Goal: Task Accomplishment & Management: Manage account settings

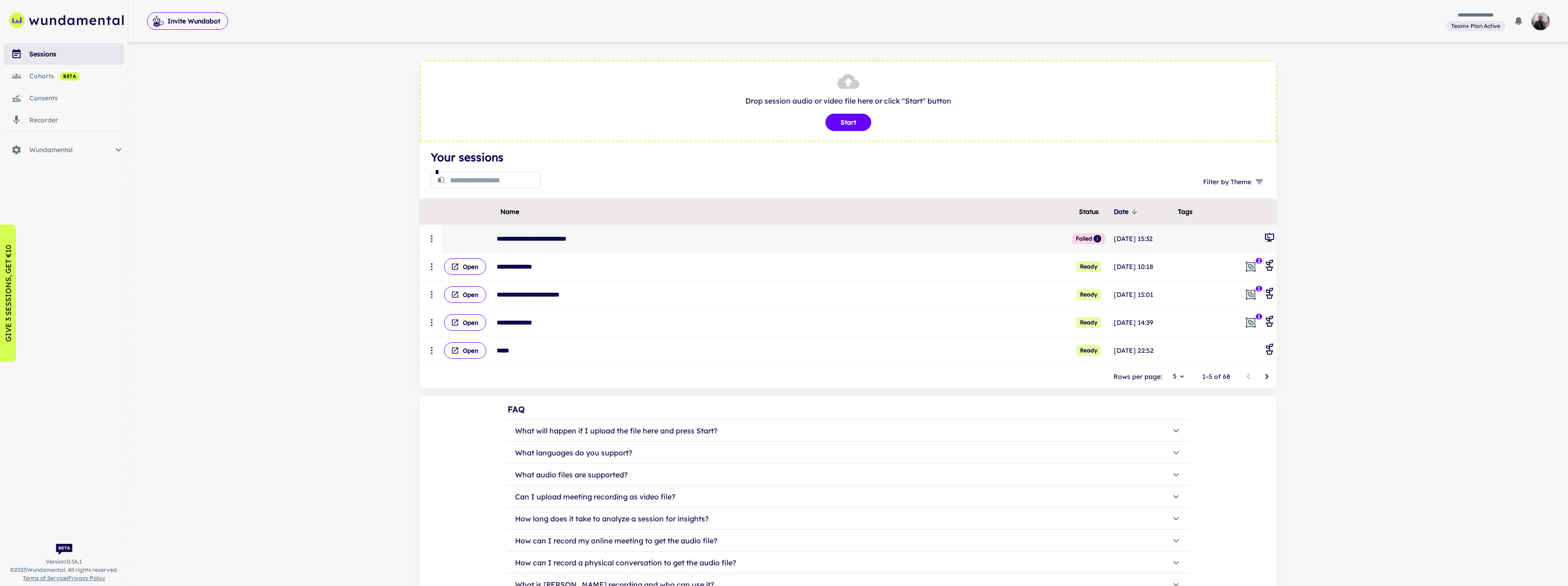
click at [424, 239] on button "scrollable content" at bounding box center [432, 239] width 20 height 20
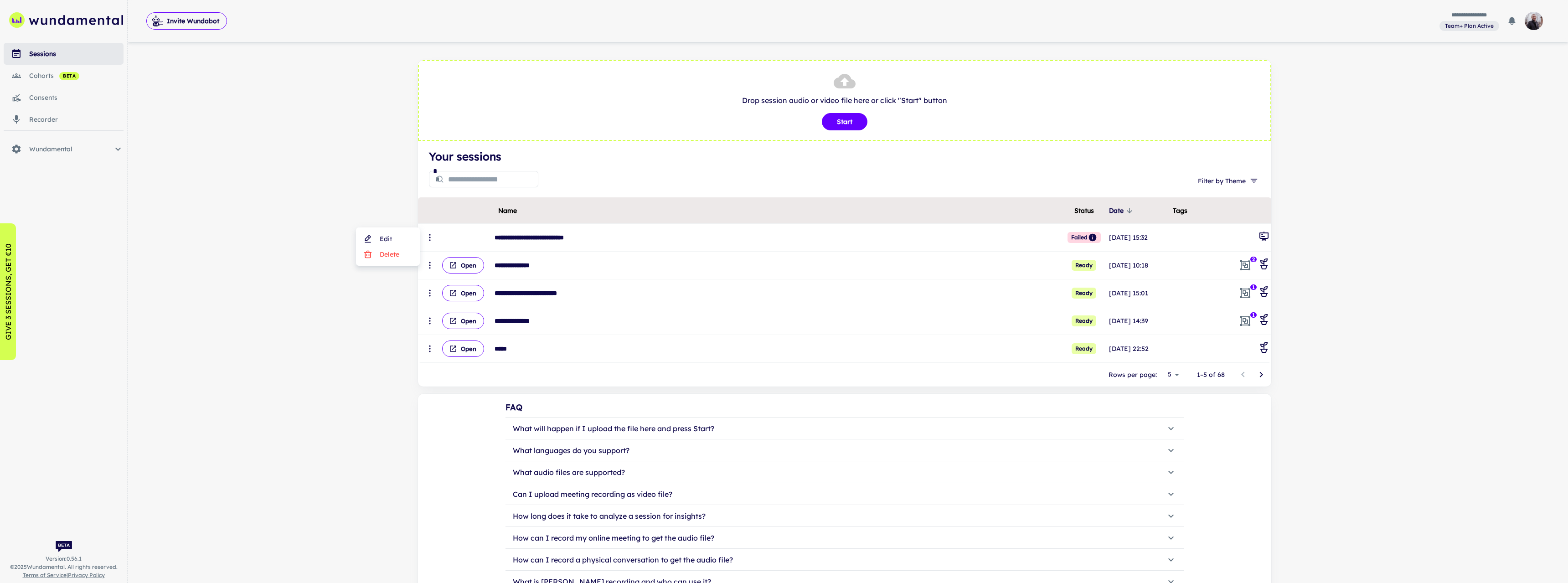
click at [393, 251] on li "Delete" at bounding box center [388, 254] width 57 height 15
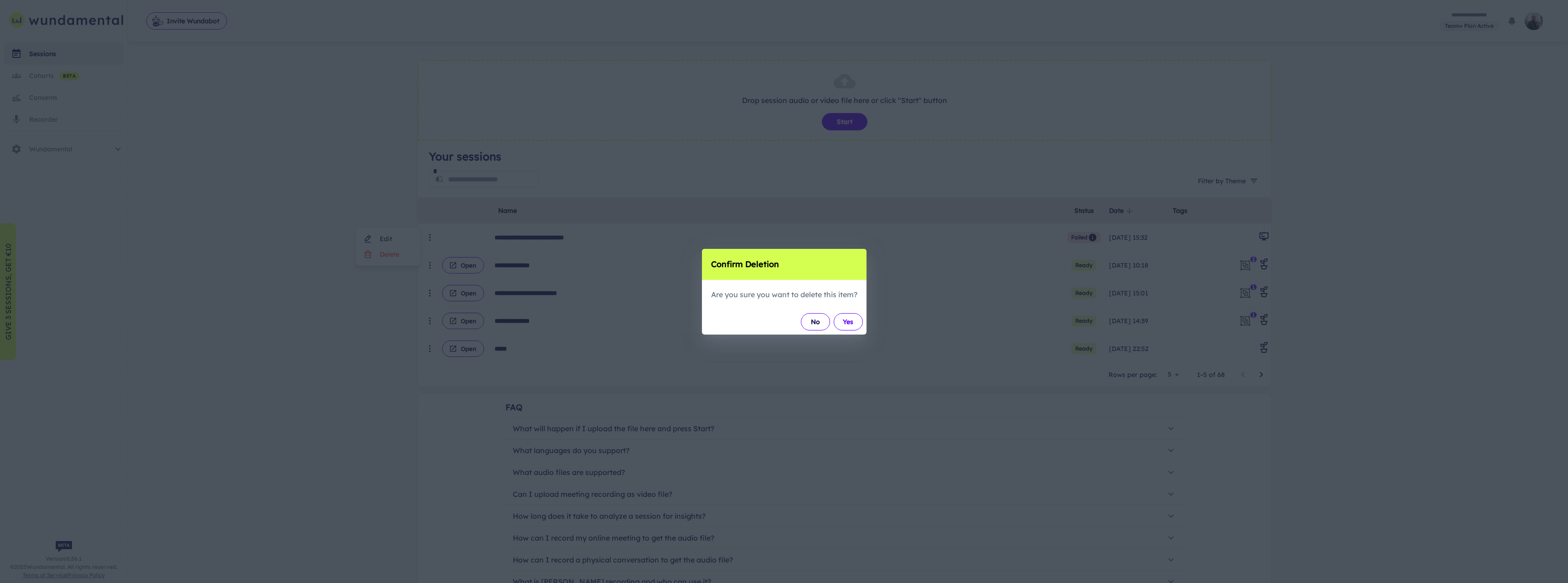
click at [847, 320] on button "Yes" at bounding box center [849, 321] width 29 height 17
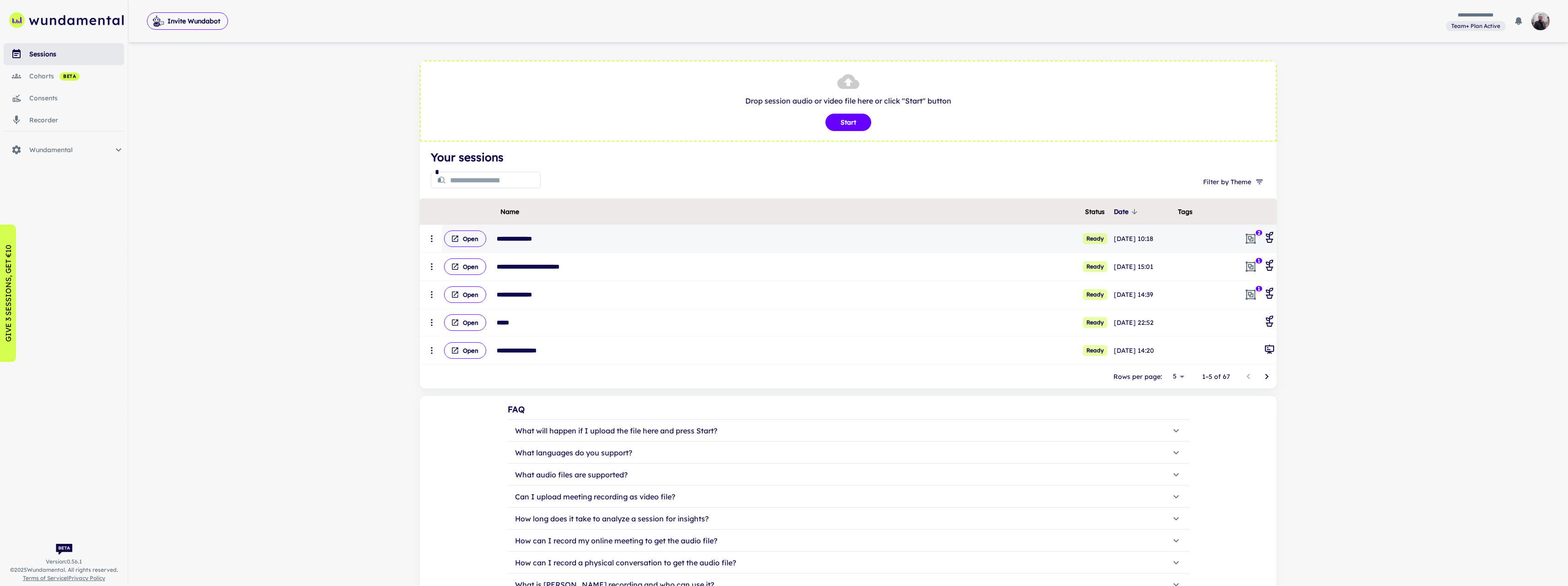
click at [461, 230] on td "Open" at bounding box center [468, 239] width 51 height 28
click at [465, 240] on button "Open" at bounding box center [465, 239] width 42 height 17
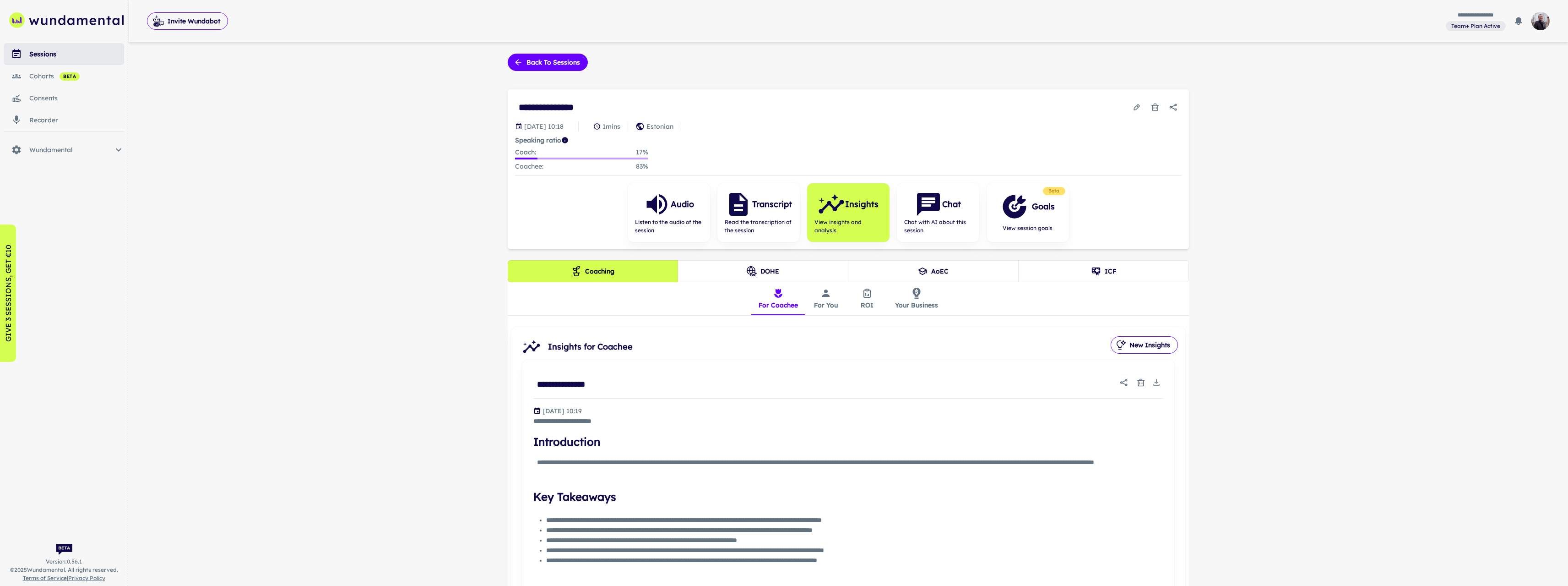
click at [865, 297] on icon "insights tabs" at bounding box center [867, 293] width 11 height 11
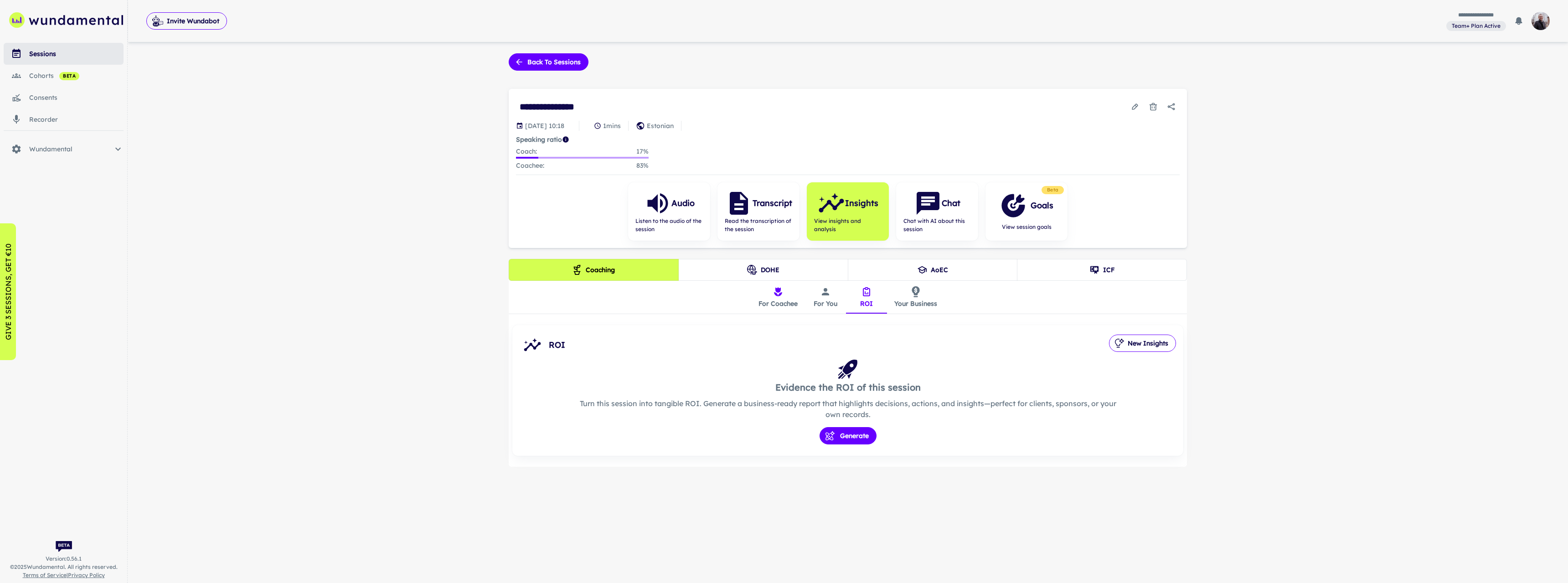
click at [785, 304] on button "For Coachee" at bounding box center [778, 297] width 54 height 33
